Goal: Transaction & Acquisition: Purchase product/service

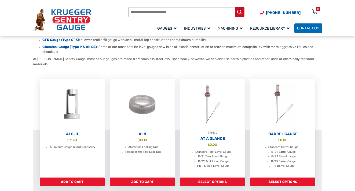
scroll to position [107, 0]
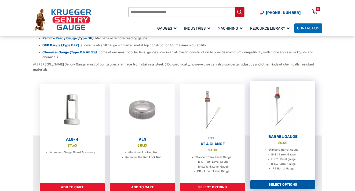
click at [285, 180] on link "Select options" at bounding box center [283, 184] width 65 height 9
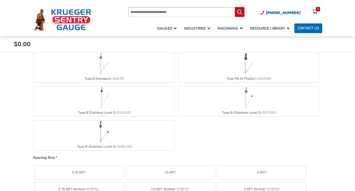
scroll to position [188, 0]
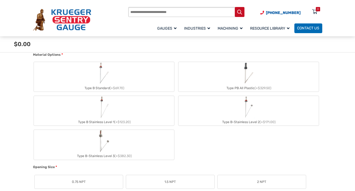
click at [98, 77] on img "Type B Standard" at bounding box center [103, 73] width 13 height 23
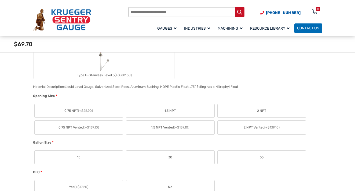
scroll to position [296, 0]
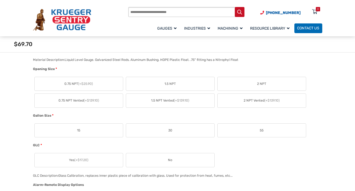
click at [260, 86] on label "2 NPT" at bounding box center [262, 84] width 88 height 14
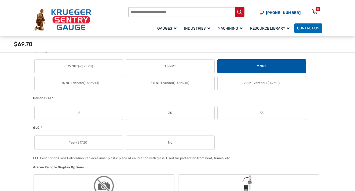
scroll to position [322, 0]
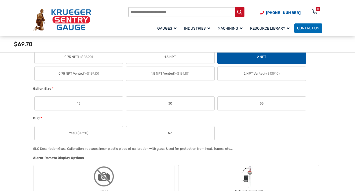
click at [256, 105] on label "55" at bounding box center [262, 103] width 88 height 14
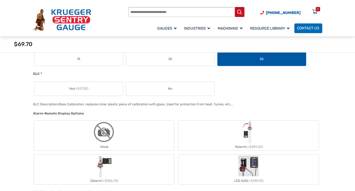
scroll to position [376, 0]
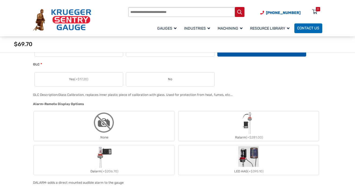
click at [171, 84] on label "No" at bounding box center [170, 79] width 88 height 14
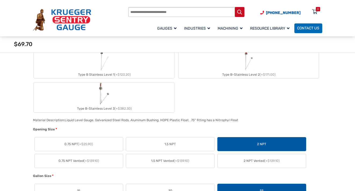
scroll to position [134, 0]
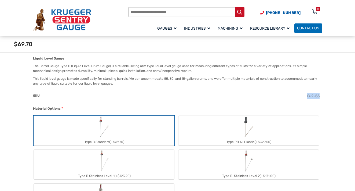
drag, startPoint x: 318, startPoint y: 95, endPoint x: 307, endPoint y: 95, distance: 10.8
click at [308, 95] on span "B-2-55" at bounding box center [314, 96] width 12 height 5
copy span "B-2-55"
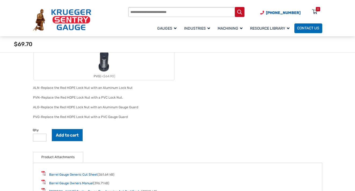
scroll to position [645, 0]
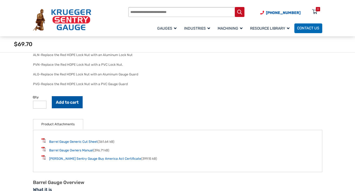
click at [63, 103] on button "Add to cart" at bounding box center [67, 102] width 31 height 12
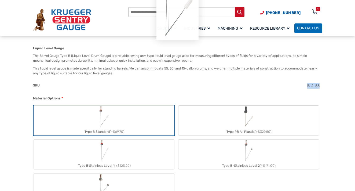
scroll to position [0, 0]
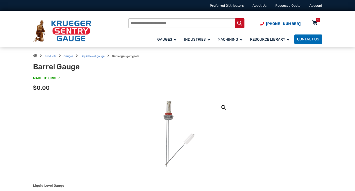
click at [317, 22] on div "1" at bounding box center [318, 20] width 4 height 4
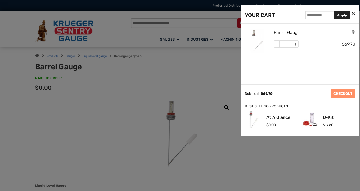
click at [282, 31] on link "Barrel Gauge" at bounding box center [287, 32] width 26 height 7
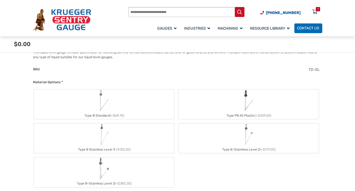
scroll to position [107, 0]
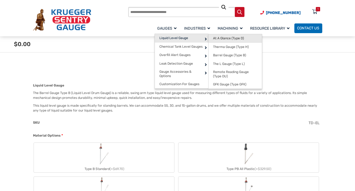
click at [221, 38] on span "At A Glance (Type D)" at bounding box center [228, 38] width 31 height 4
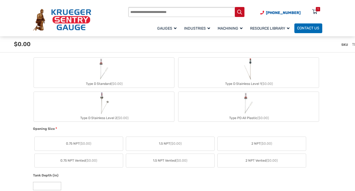
scroll to position [188, 0]
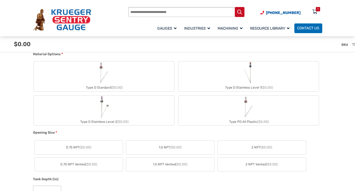
click at [102, 76] on img "Type D Standard" at bounding box center [104, 72] width 23 height 23
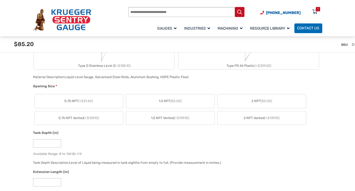
scroll to position [242, 0]
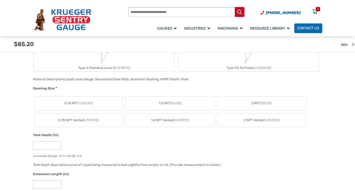
click at [252, 102] on span "2 NPT ($0.00)" at bounding box center [262, 102] width 21 height 5
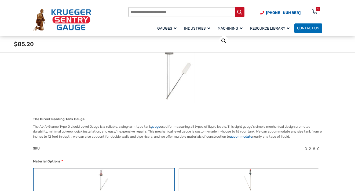
scroll to position [0, 0]
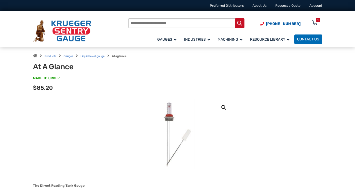
click at [141, 24] on input "Products search" at bounding box center [186, 23] width 116 height 10
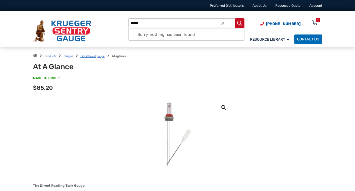
type input "******"
click at [93, 56] on link "Liquid level gauge" at bounding box center [93, 55] width 24 height 3
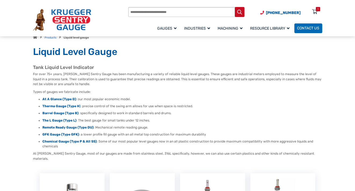
scroll to position [27, 0]
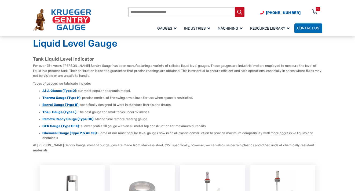
click at [62, 104] on strong "Barrel Gauge (Type B)" at bounding box center [60, 105] width 36 height 4
